Goal: Complete application form: Complete application form

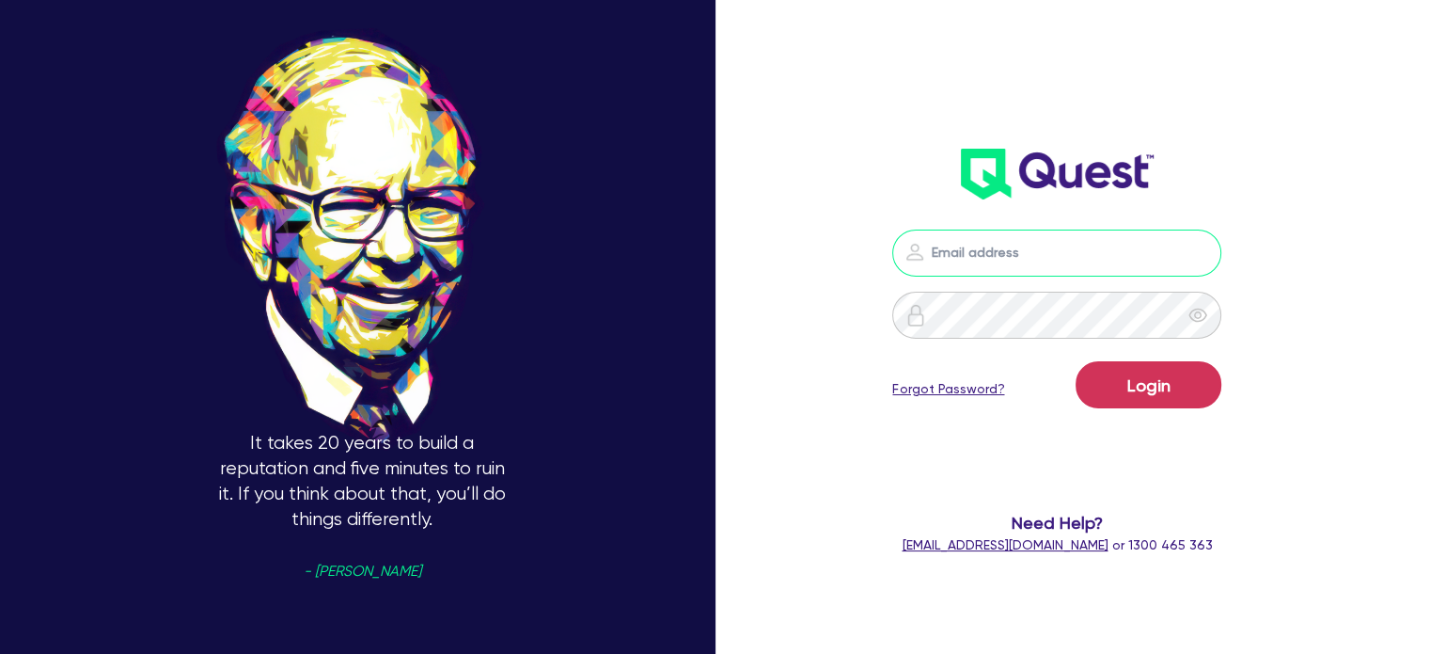
click at [1005, 263] on input "email" at bounding box center [1056, 252] width 329 height 47
type input "[EMAIL_ADDRESS][PERSON_NAME][DOMAIN_NAME]"
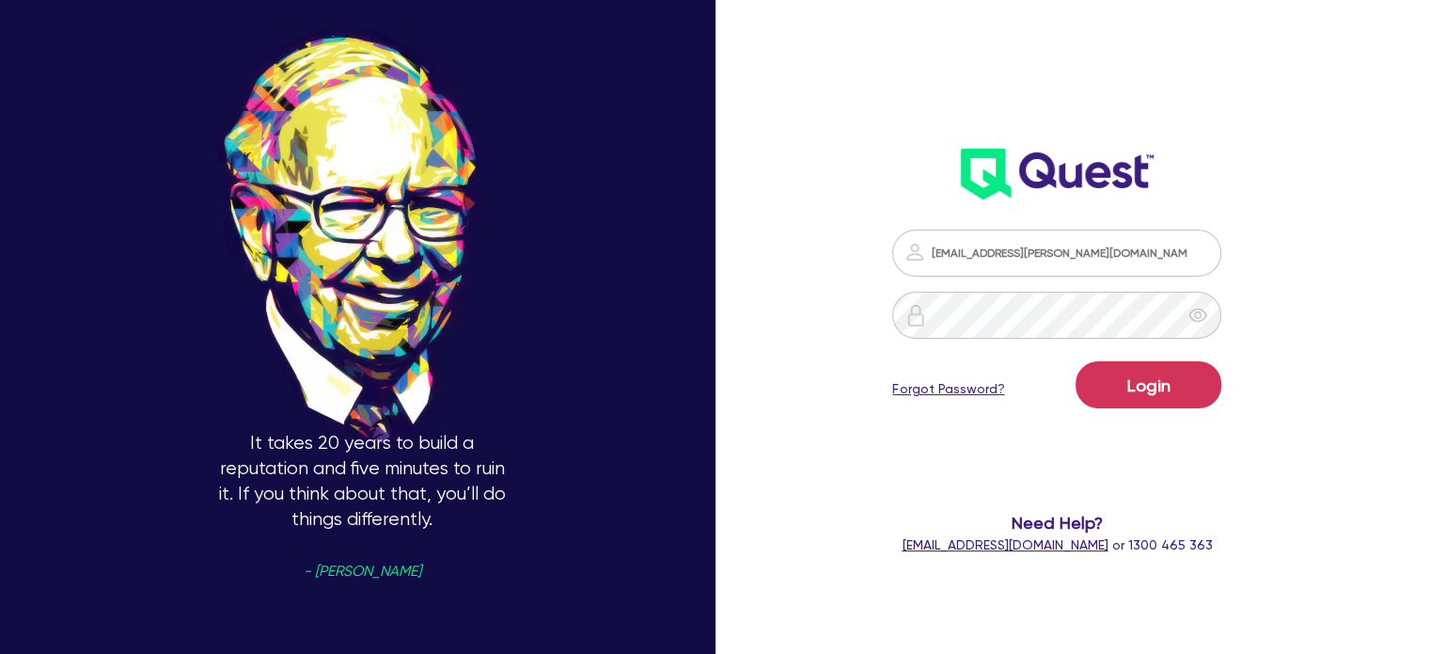
click at [1137, 413] on div "Login Forgot Password?" at bounding box center [1056, 388] width 329 height 55
click at [1122, 383] on button "Login" at bounding box center [1149, 384] width 146 height 47
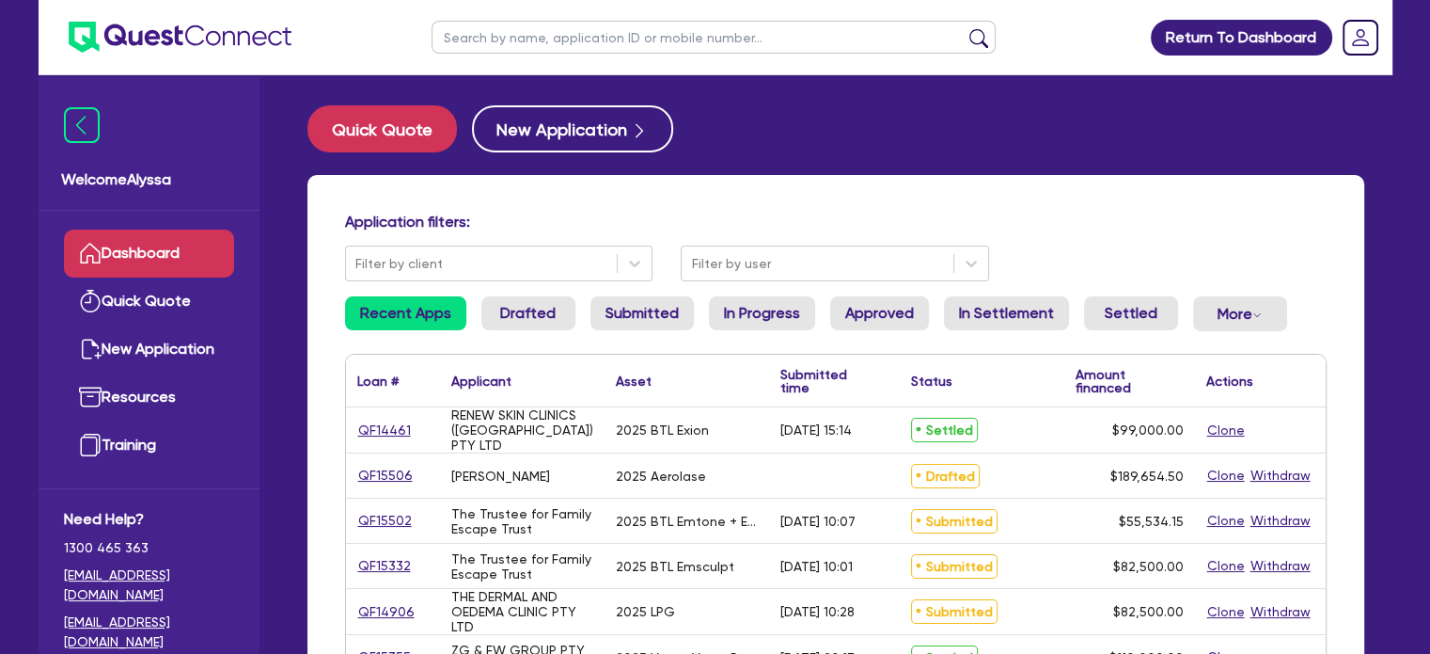
click at [603, 36] on input "text" at bounding box center [714, 37] width 564 height 33
type input "vander kraats"
click at [964, 28] on button "submit" at bounding box center [979, 41] width 30 height 26
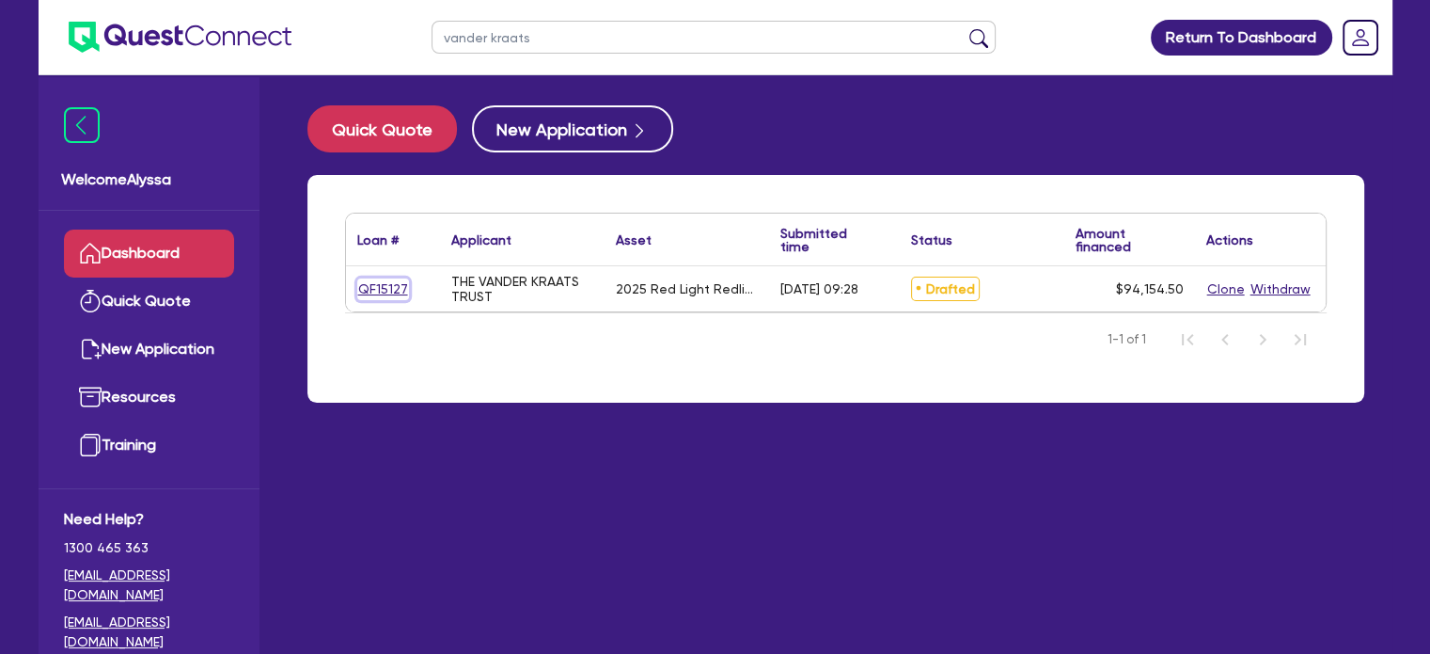
click at [386, 285] on link "QF15127" at bounding box center [383, 289] width 52 height 22
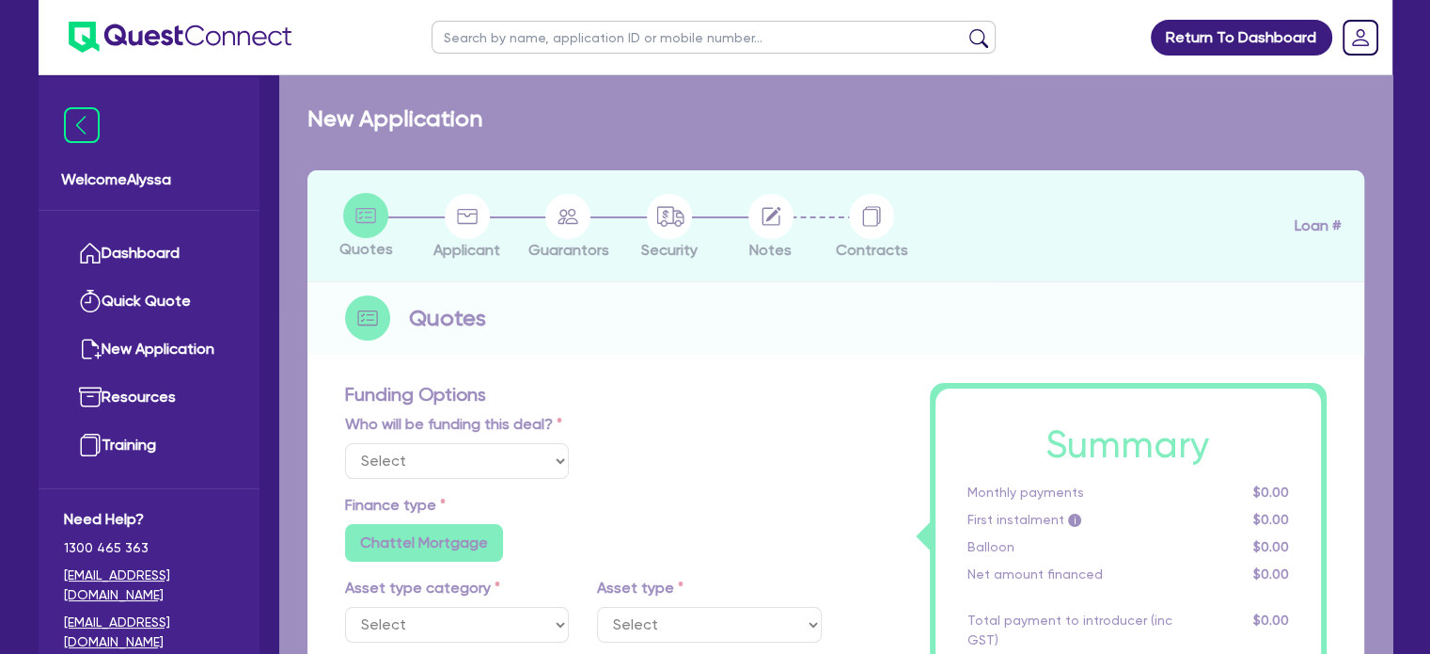
select select "Other"
select select "SECONDARY_ASSETS"
type input "2025"
radio input "true"
type input "93,500"
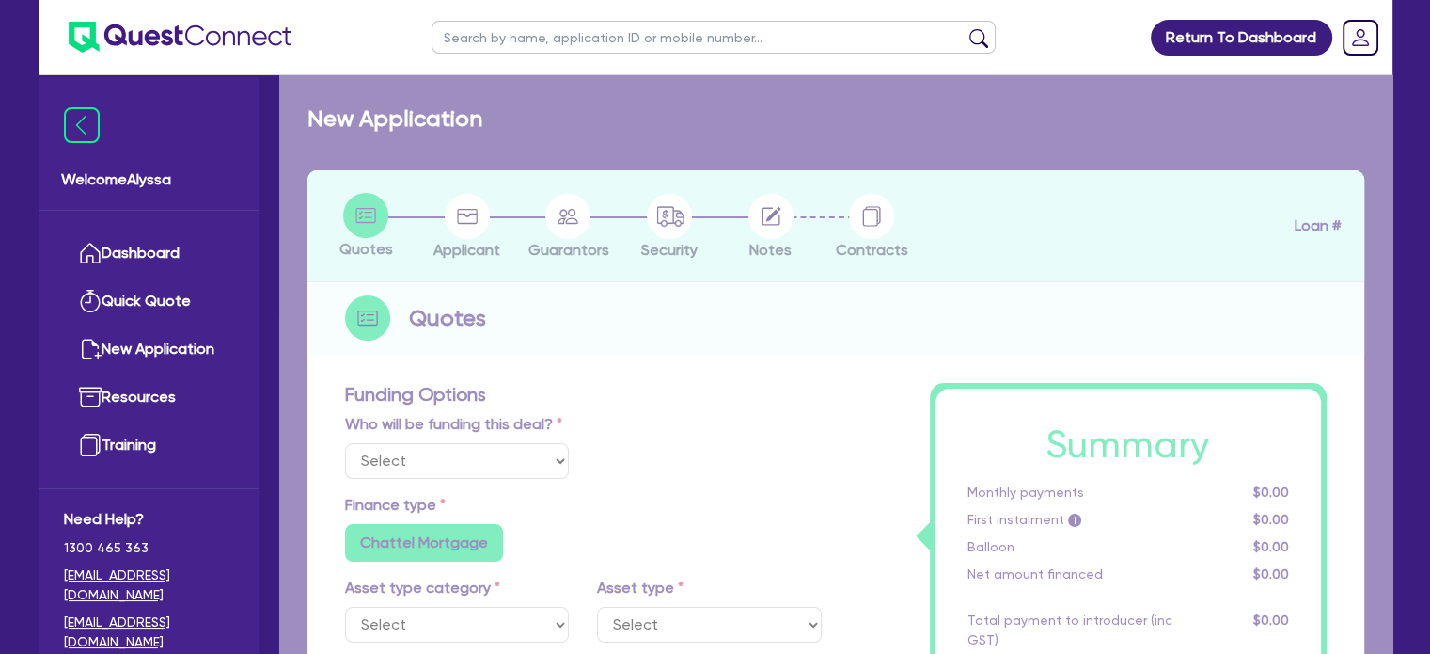
type input "40"
type input "37,400"
type input "3"
type input "2,824.64"
type input "6.45"
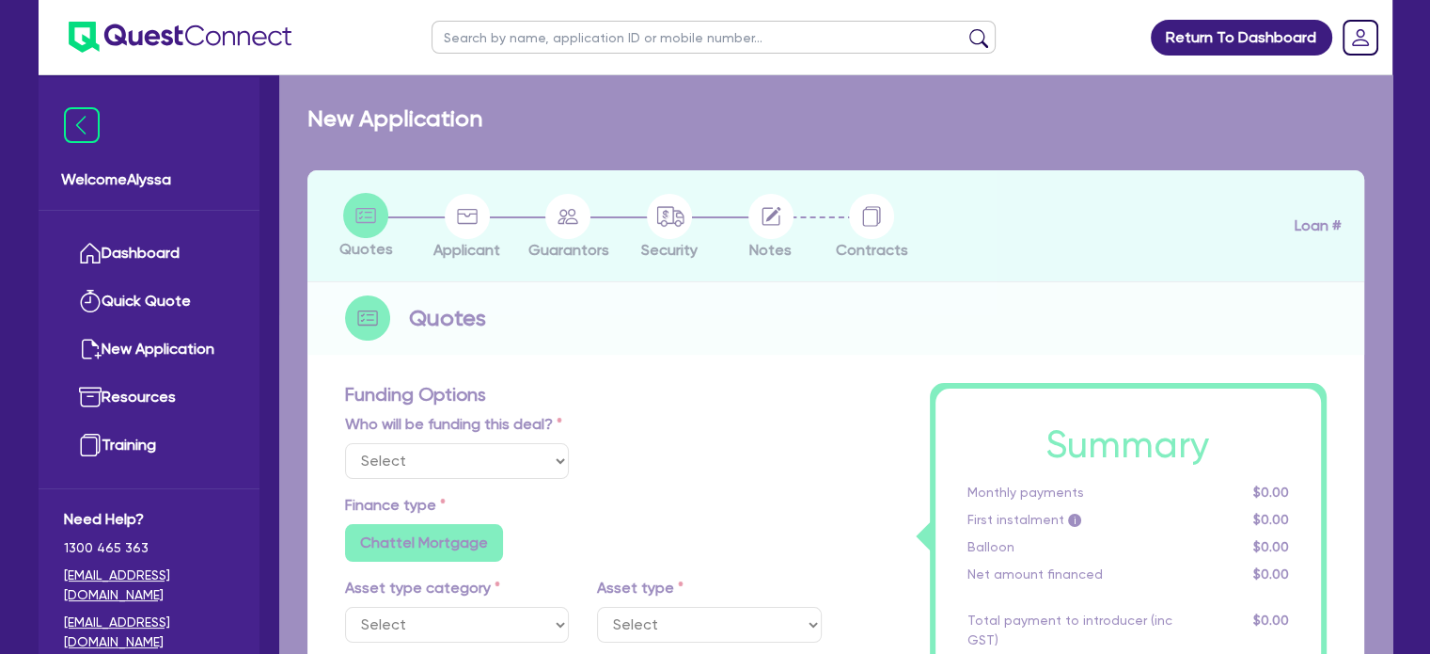
radio input "true"
radio input "false"
select select "MEDICAL_DENTAL_LABORATORY_EQUIPMENT"
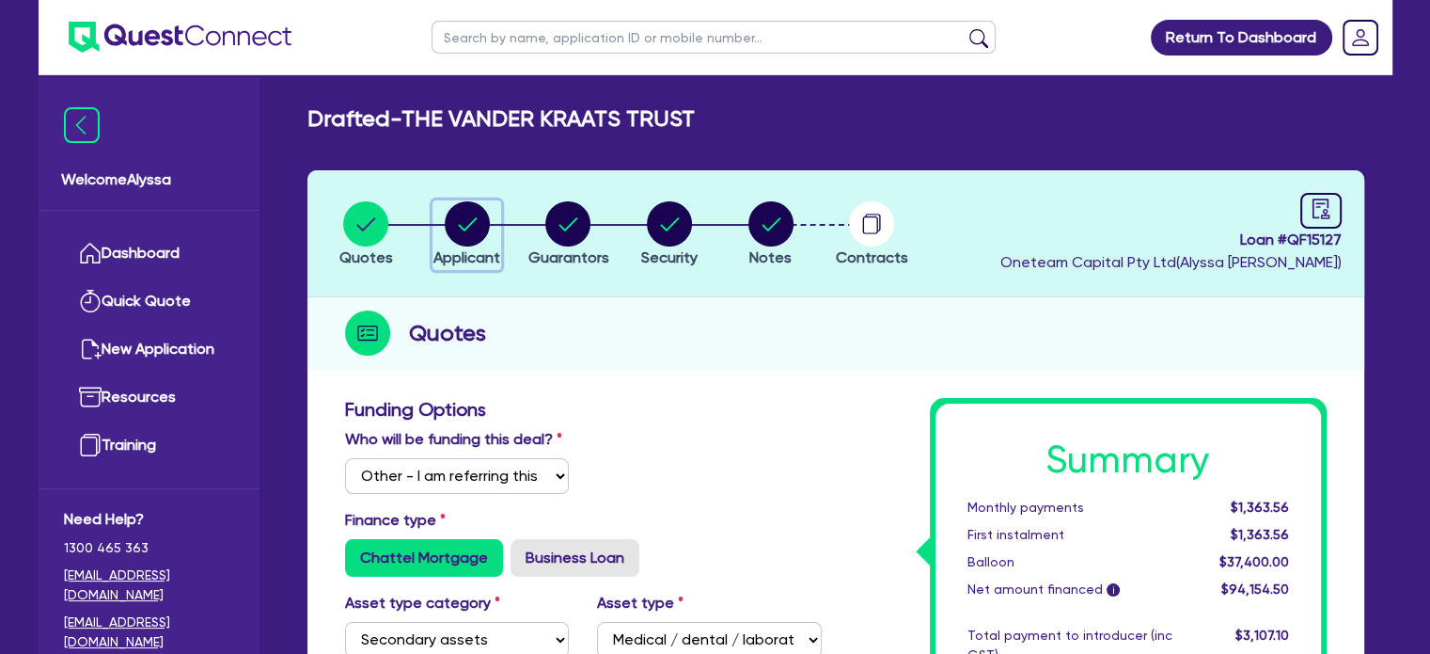
click at [461, 227] on icon "button" at bounding box center [467, 223] width 19 height 13
select select "TRUST"
select select "COMPANY"
select select "HEALTH_BEAUTY"
select select "GENERAL_PRACTICE_MEDICAL_SERVICES"
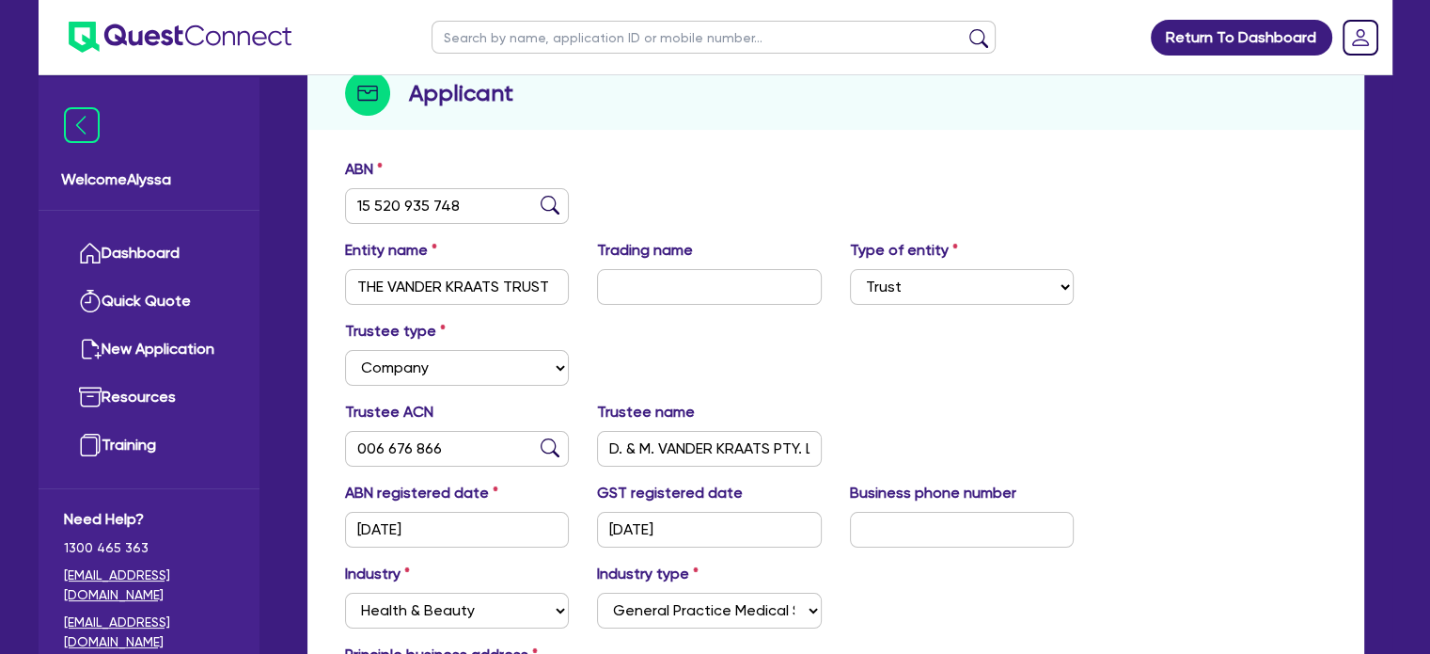
scroll to position [241, 0]
click at [525, 40] on input "text" at bounding box center [714, 37] width 564 height 33
type input "[PERSON_NAME]"
click button "submit" at bounding box center [979, 41] width 30 height 26
